Goal: Navigation & Orientation: Find specific page/section

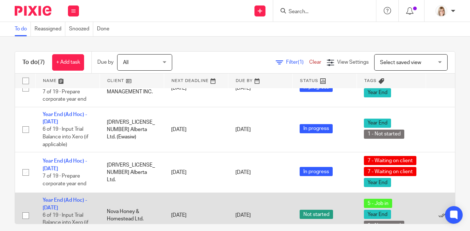
scroll to position [94, 0]
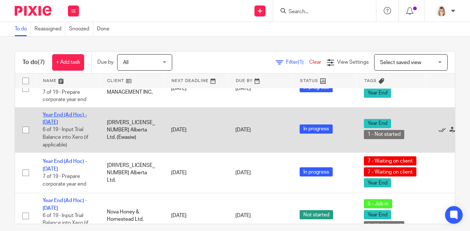
click at [68, 114] on link "Year End (Ad Hoc) - July 2025" at bounding box center [65, 119] width 44 height 12
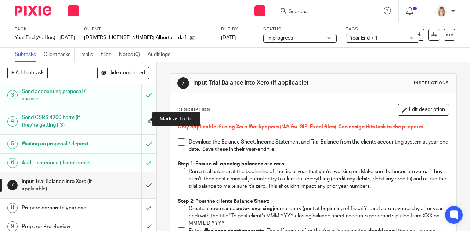
scroll to position [48, 0]
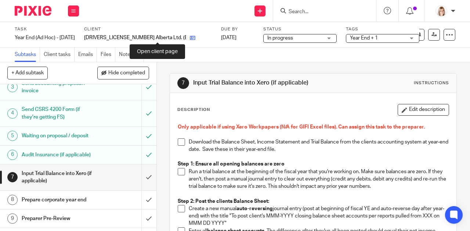
click at [190, 38] on icon at bounding box center [193, 38] width 6 height 6
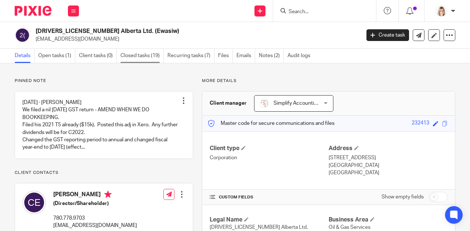
click at [150, 52] on link "Closed tasks (19)" at bounding box center [141, 56] width 43 height 14
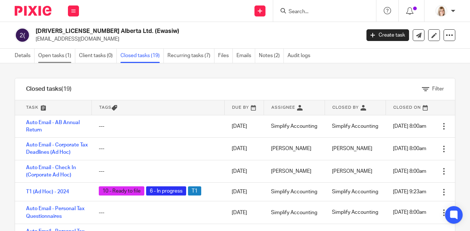
click at [64, 56] on link "Open tasks (1)" at bounding box center [56, 56] width 37 height 14
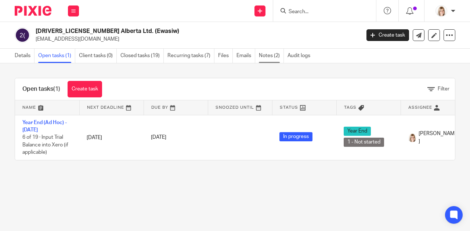
click at [269, 58] on link "Notes (2)" at bounding box center [271, 56] width 25 height 14
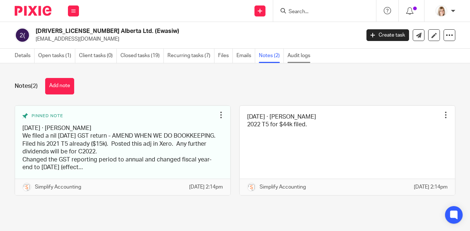
click at [298, 58] on link "Audit logs" at bounding box center [300, 56] width 26 height 14
click at [58, 59] on link "Open tasks (1)" at bounding box center [56, 56] width 37 height 14
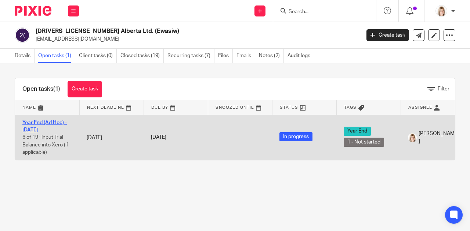
click at [56, 123] on link "Year End (Ad Hoc) - [DATE]" at bounding box center [44, 126] width 44 height 12
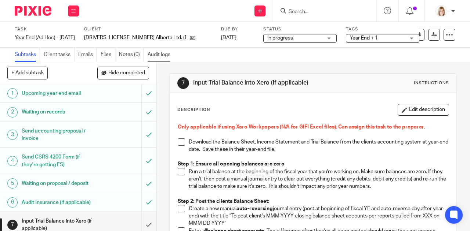
click at [154, 57] on link "Audit logs" at bounding box center [160, 55] width 26 height 14
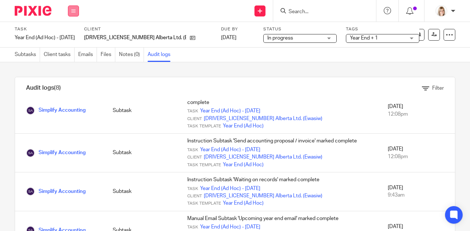
click at [79, 8] on button at bounding box center [73, 11] width 11 height 11
click at [71, 33] on link "Work" at bounding box center [69, 34] width 13 height 5
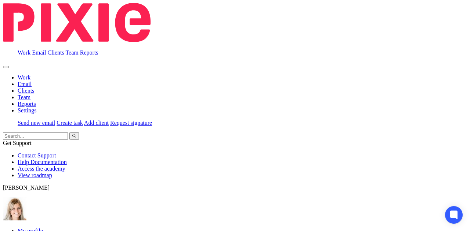
scroll to position [72, 0]
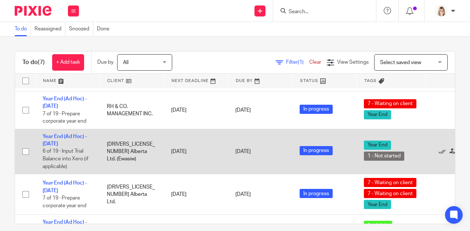
click at [55, 141] on td "Year End (Ad Hoc) - July 2025 6 of 19 · Input Trial Balance into Xero (if appli…" at bounding box center [67, 151] width 64 height 45
click at [58, 133] on td "Year End (Ad Hoc) - July 2025 6 of 19 · Input Trial Balance into Xero (if appli…" at bounding box center [67, 151] width 64 height 45
click at [59, 136] on link "Year End (Ad Hoc) - July 2025" at bounding box center [65, 140] width 44 height 12
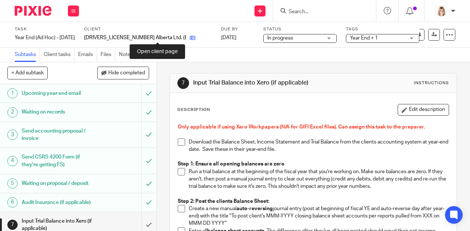
click at [190, 36] on icon at bounding box center [193, 38] width 6 height 6
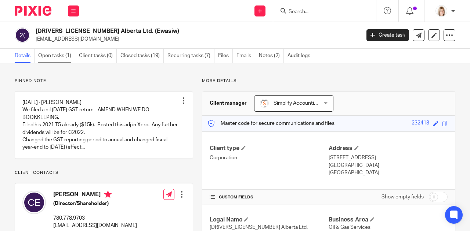
click at [52, 53] on link "Open tasks (1)" at bounding box center [56, 56] width 37 height 14
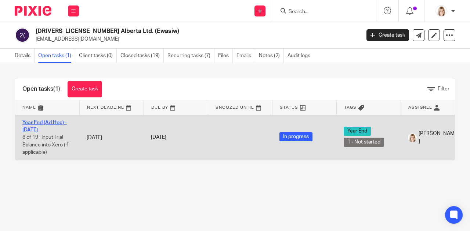
click at [41, 121] on link "Year End (Ad Hoc) - [DATE]" at bounding box center [44, 126] width 44 height 12
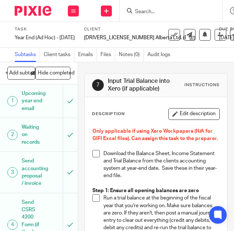
click at [165, 7] on form at bounding box center [173, 10] width 78 height 9
click at [153, 15] on form at bounding box center [173, 10] width 78 height 9
click at [150, 10] on input "Search" at bounding box center [167, 12] width 66 height 7
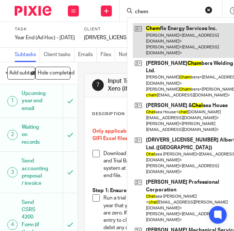
type input "chem"
click at [161, 33] on link at bounding box center [187, 40] width 108 height 35
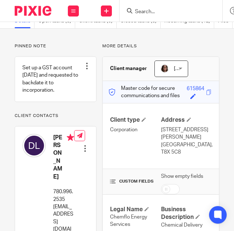
scroll to position [31, 0]
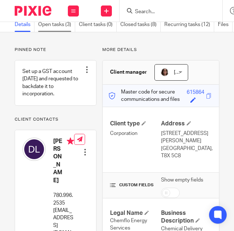
click at [64, 32] on link "Open tasks (3)" at bounding box center [56, 25] width 37 height 14
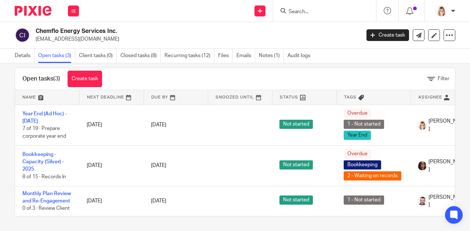
scroll to position [15, 0]
click at [73, 11] on icon at bounding box center [73, 11] width 4 height 4
click at [74, 66] on link "Team" at bounding box center [69, 66] width 12 height 5
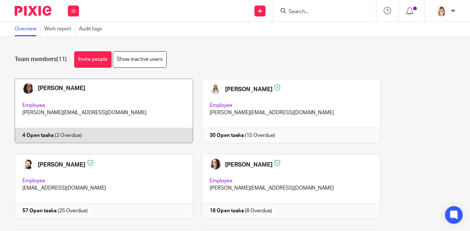
click at [27, 88] on link at bounding box center [99, 111] width 187 height 65
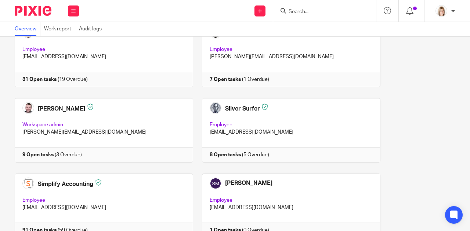
scroll to position [206, 0]
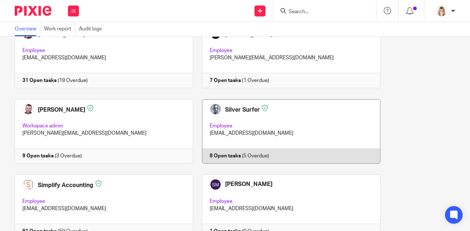
click at [246, 106] on link at bounding box center [286, 131] width 187 height 65
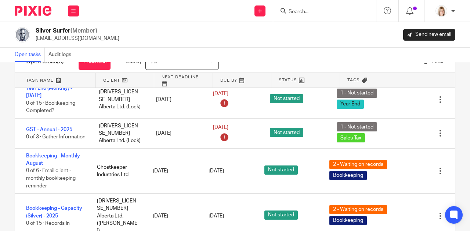
scroll to position [48, 0]
